Goal: Obtain resource: Obtain resource

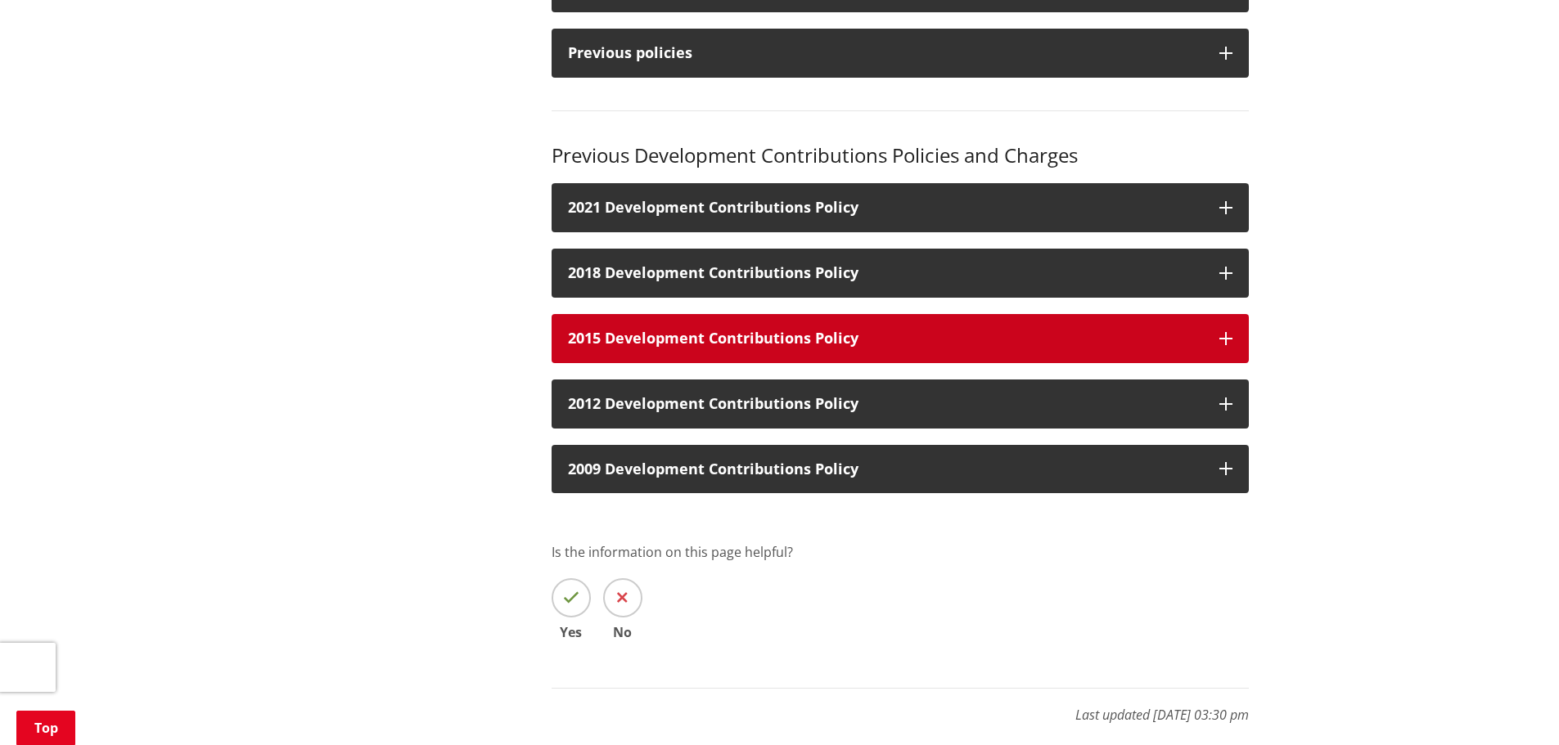
scroll to position [82, 0]
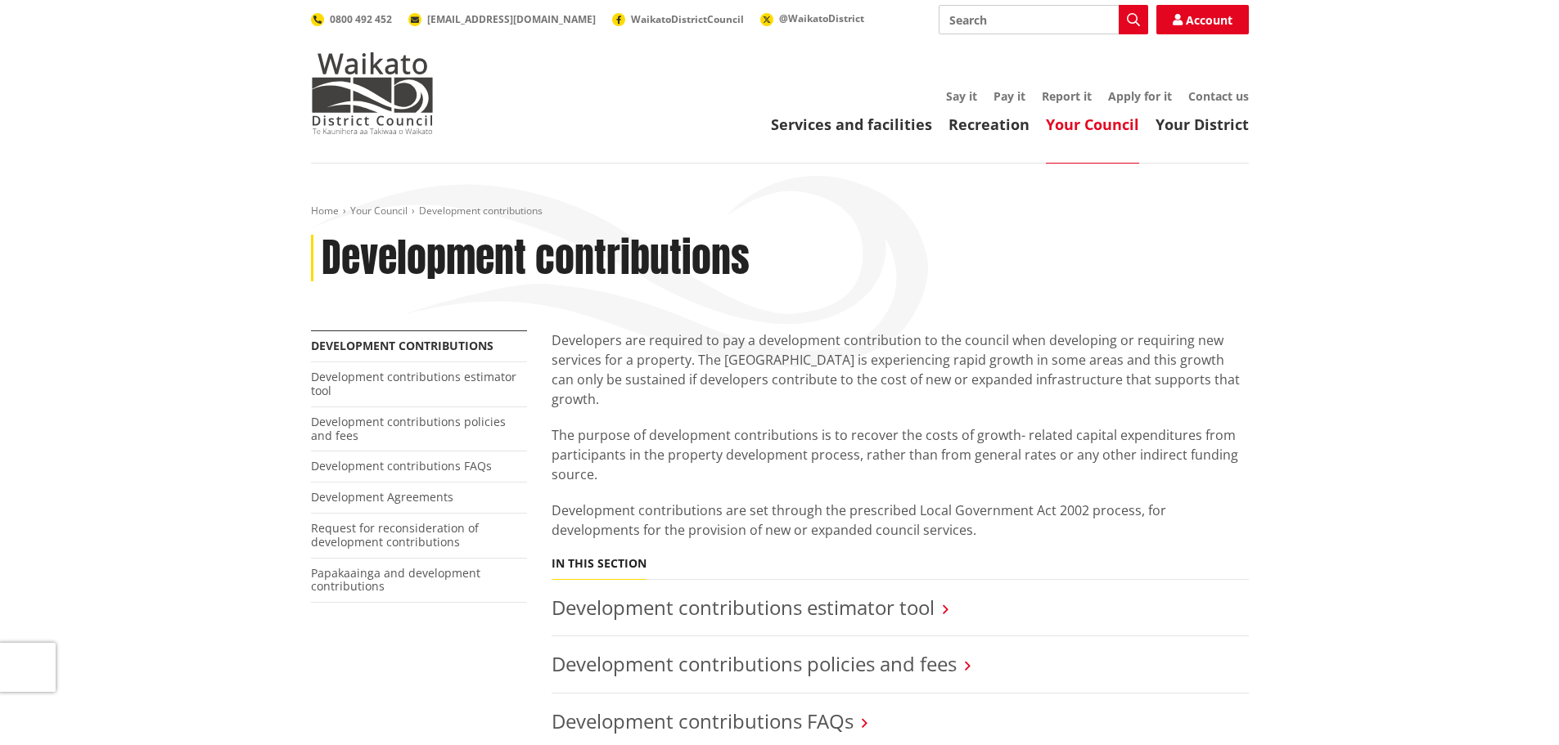
scroll to position [327, 0]
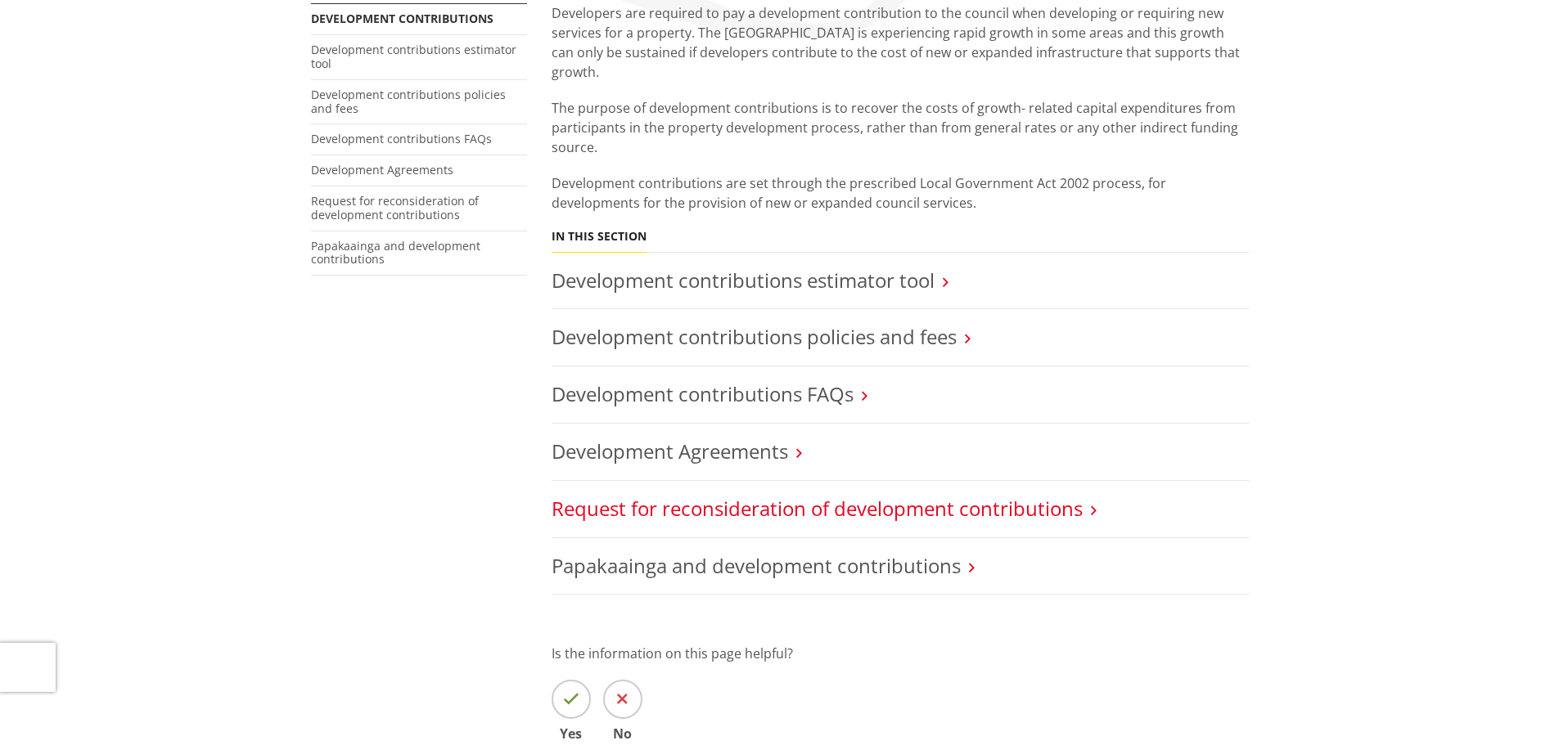
click at [931, 495] on link "Request for reconsideration of development contributions" at bounding box center [817, 508] width 531 height 27
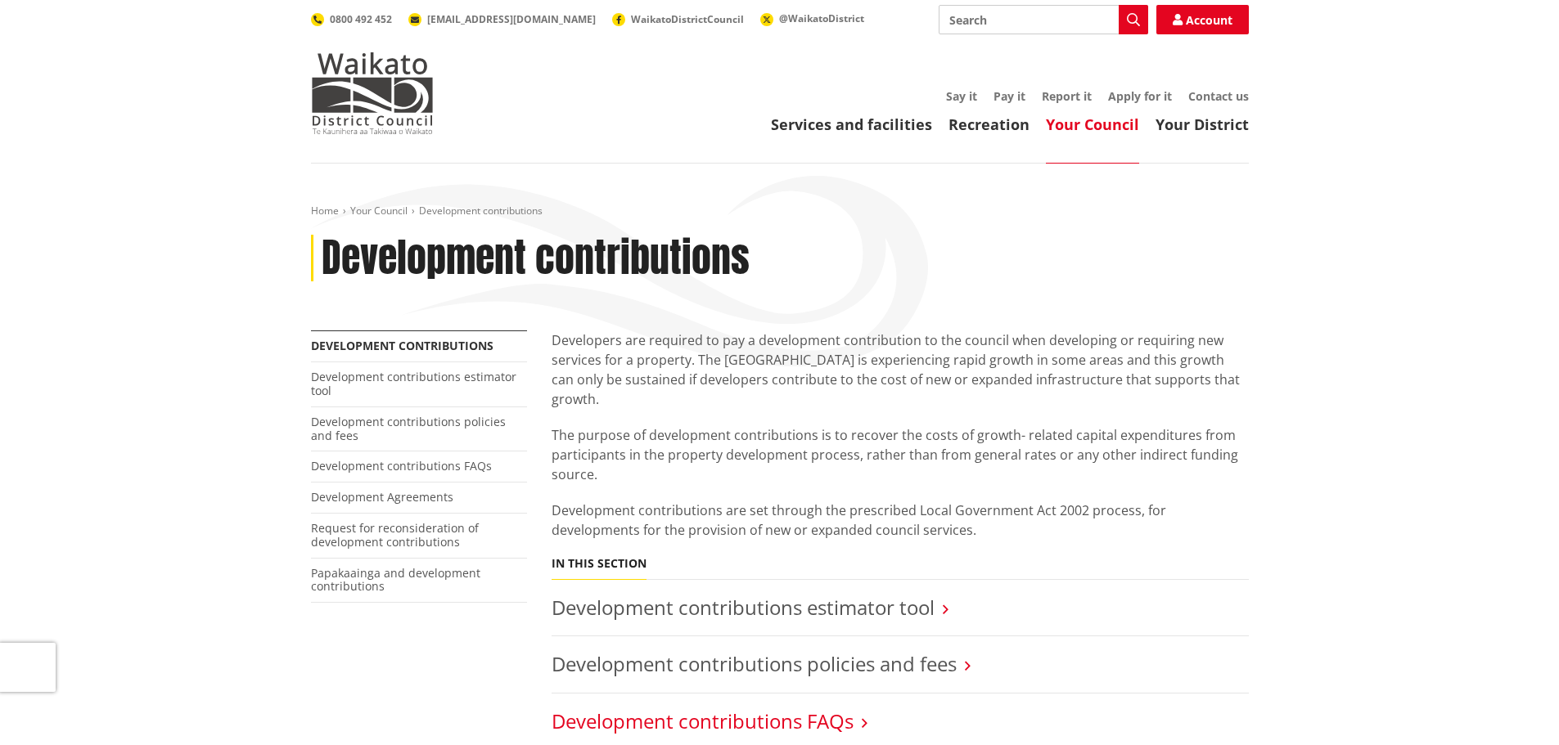
scroll to position [327, 0]
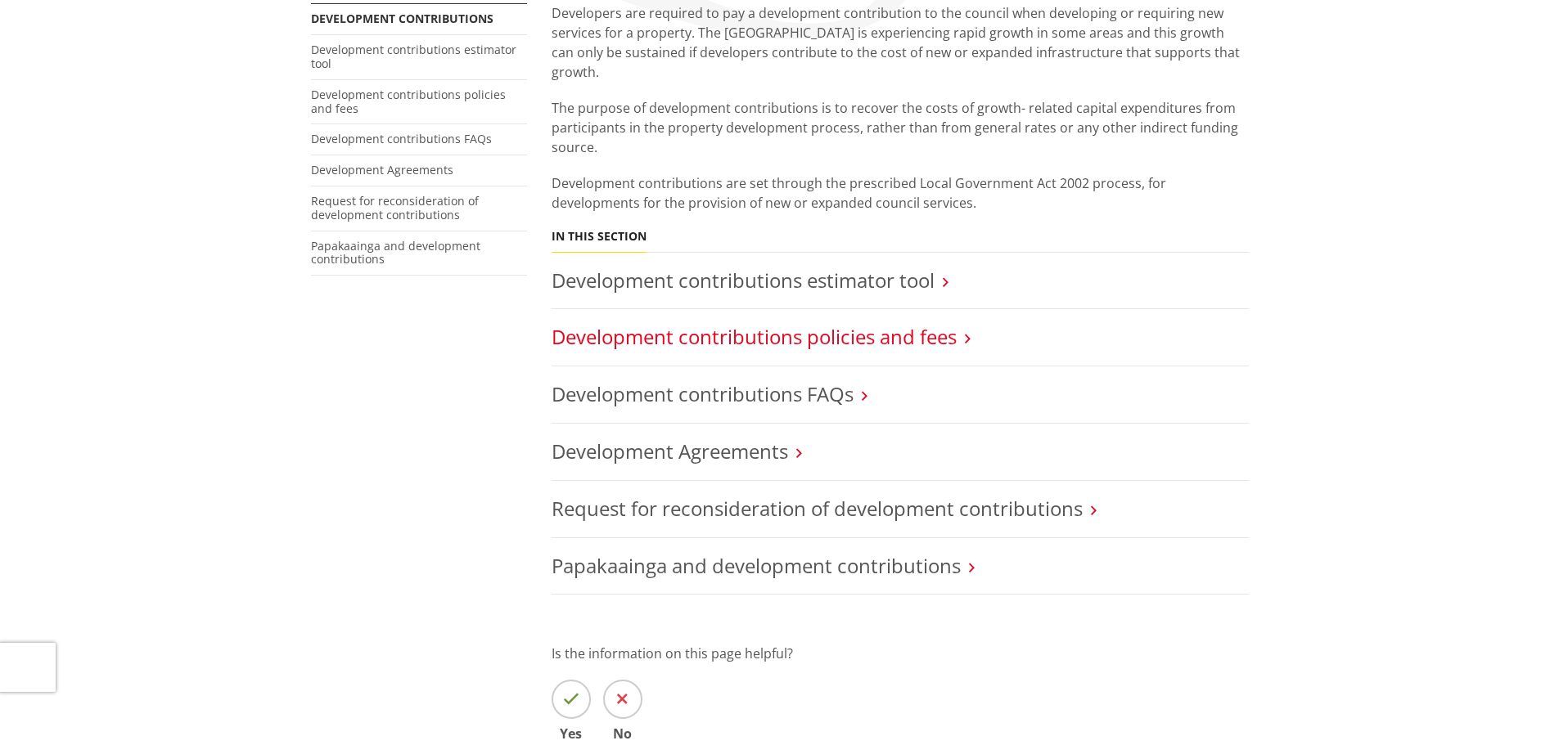
click at [884, 323] on link "Development contributions policies and fees" at bounding box center [754, 336] width 405 height 27
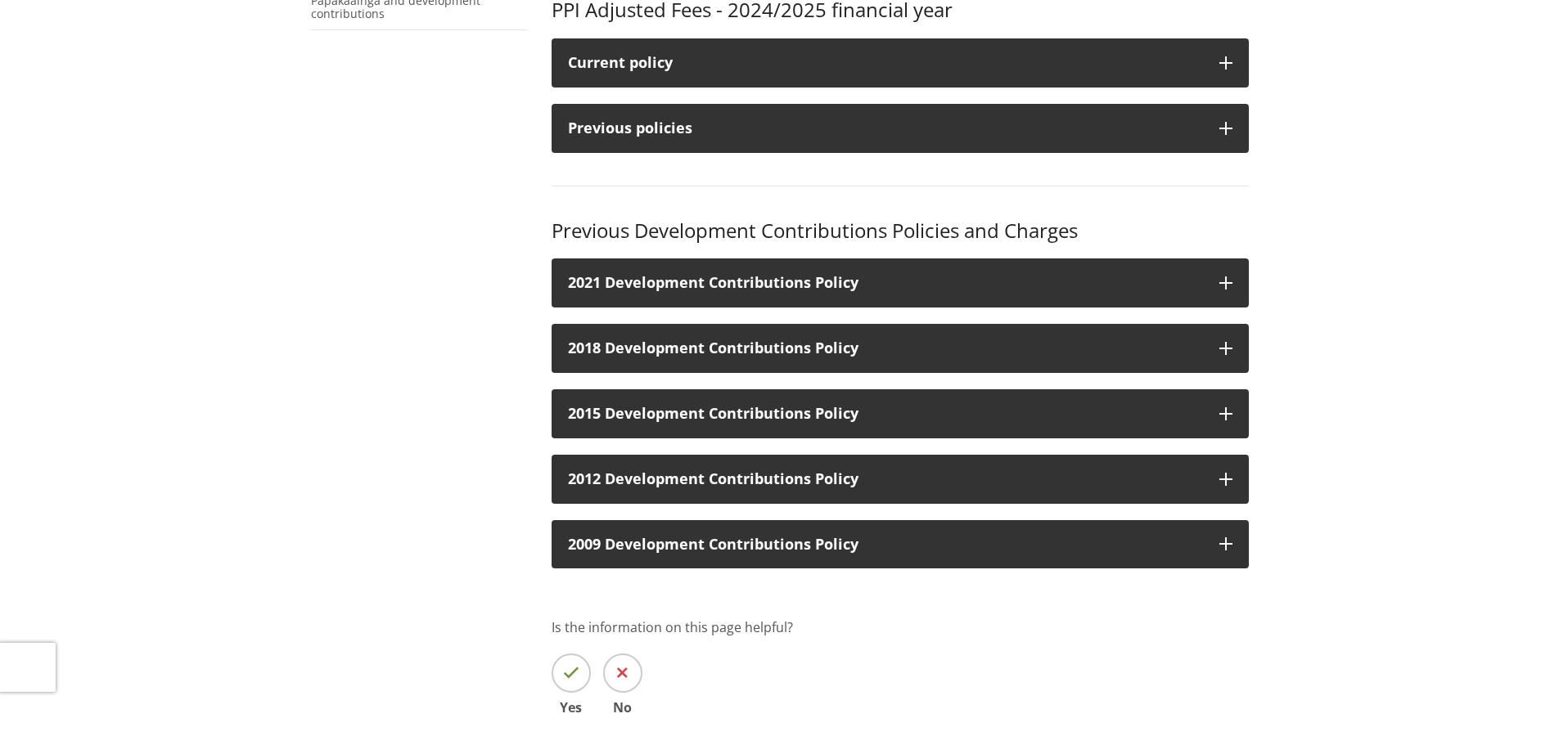
scroll to position [573, 0]
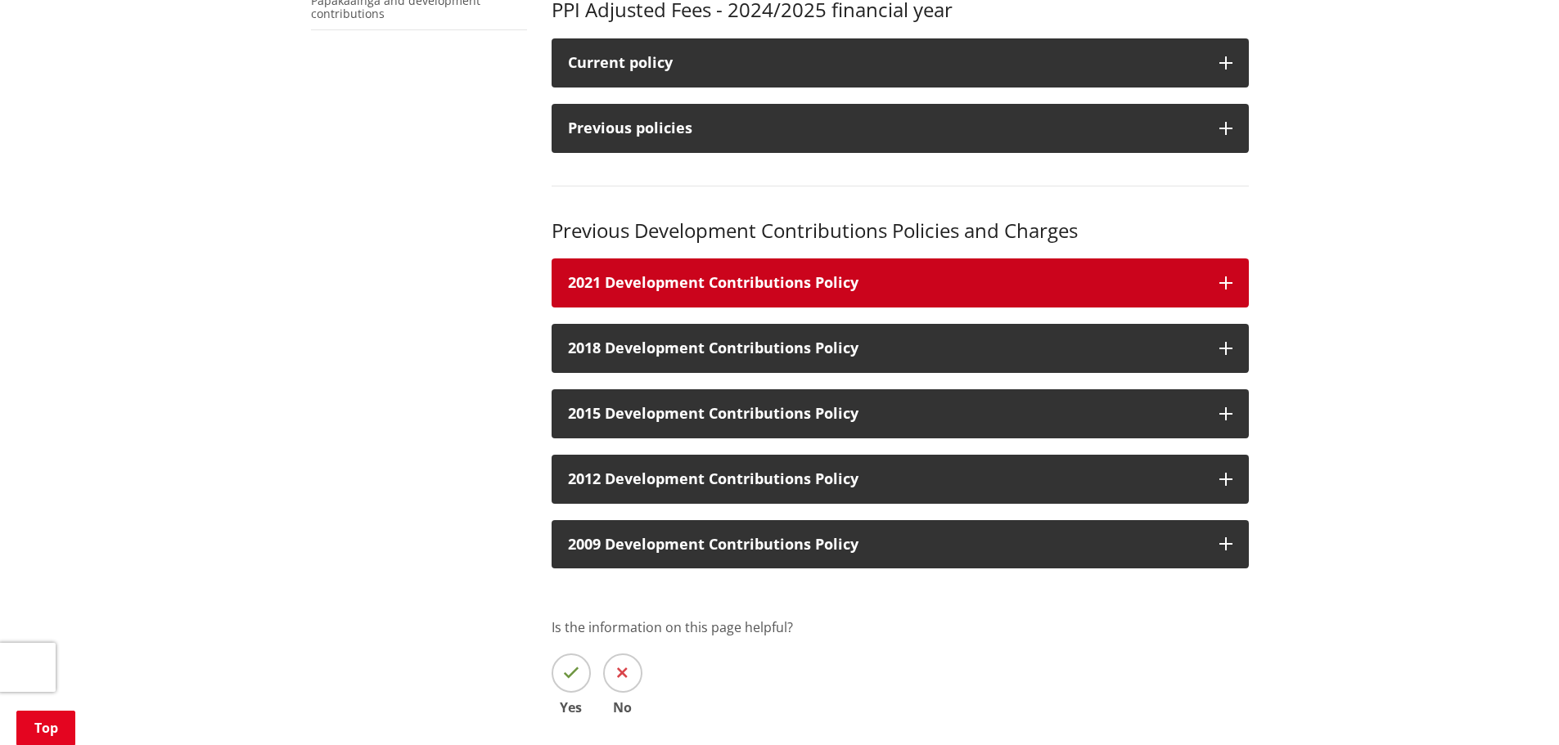
click at [887, 271] on button "2021 Development Contributions Policy" at bounding box center [900, 283] width 697 height 49
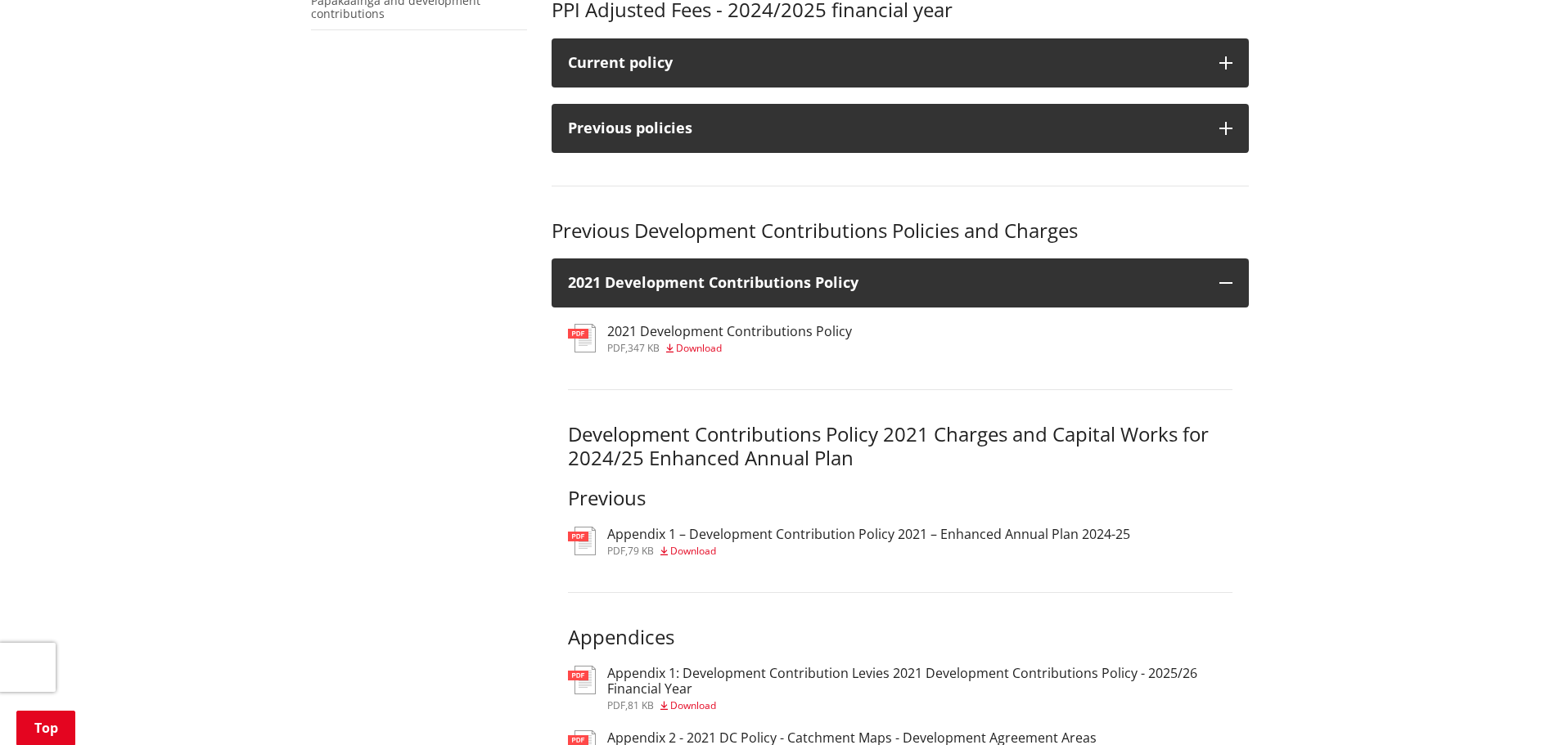
click at [773, 329] on h3 "2021 Development Contributions Policy" at bounding box center [729, 332] width 245 height 16
